Goal: Task Accomplishment & Management: Manage account settings

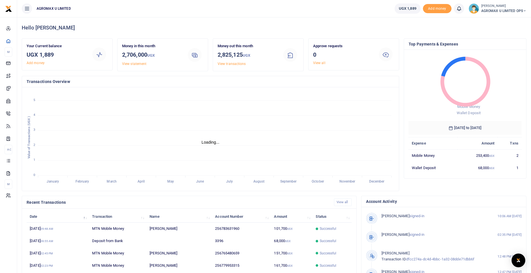
scroll to position [5, 5]
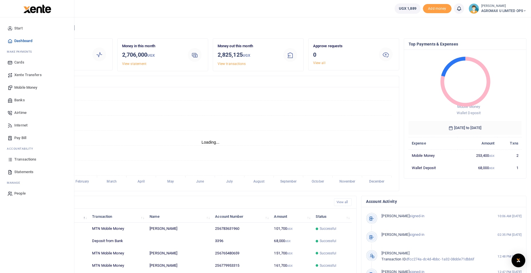
click at [31, 172] on span "Statements" at bounding box center [23, 172] width 19 height 6
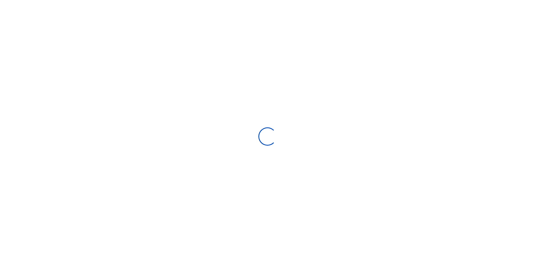
select select "ALL"
type input "[DATE] - [DATE]"
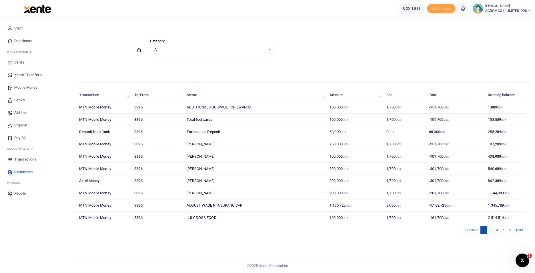
click at [19, 171] on span "Statements" at bounding box center [23, 172] width 19 height 6
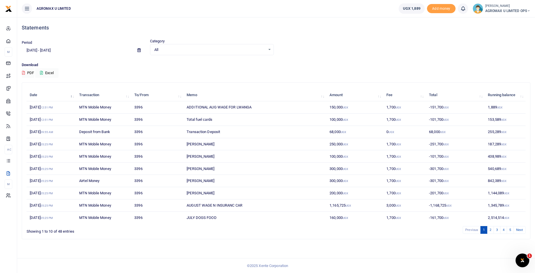
click at [140, 50] on icon at bounding box center [138, 50] width 3 height 4
click at [46, 123] on li "Custom Range" at bounding box center [42, 123] width 40 height 9
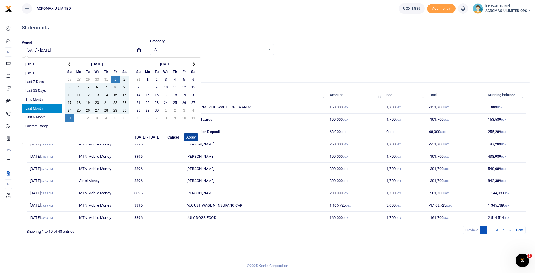
click at [189, 134] on button "Apply" at bounding box center [191, 137] width 15 height 8
type input "08/01/2025 - 08/31/2025"
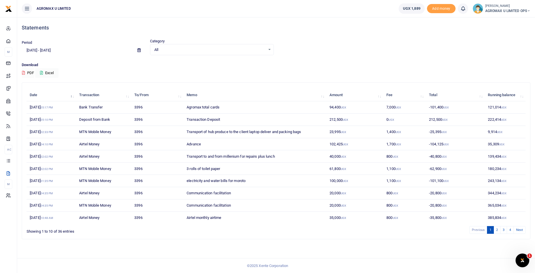
click at [24, 73] on icon at bounding box center [23, 73] width 3 height 4
click at [403, 49] on div "Period 08/01/2025 - 08/31/2025 Category All Select an option... All Credit Debi…" at bounding box center [275, 46] width 513 height 17
click at [527, 10] on icon at bounding box center [528, 11] width 3 height 4
click at [516, 21] on link "Switch accounts" at bounding box center [508, 21] width 45 height 8
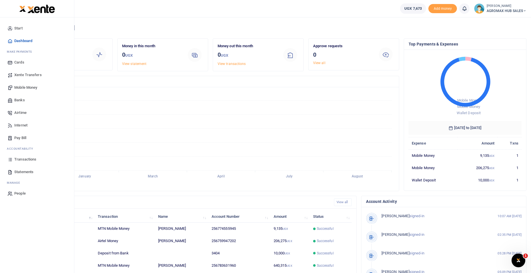
scroll to position [5, 5]
click at [25, 171] on span "Statements" at bounding box center [23, 172] width 19 height 6
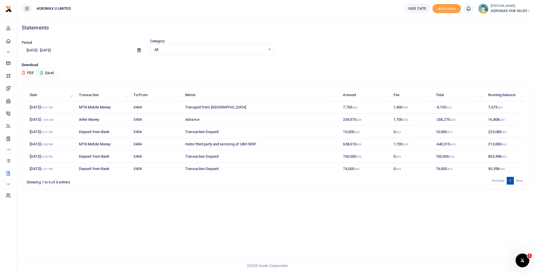
click at [138, 51] on icon at bounding box center [138, 50] width 3 height 4
click at [43, 123] on li "Custom Range" at bounding box center [42, 123] width 40 height 9
